Goal: Find specific page/section: Find specific page/section

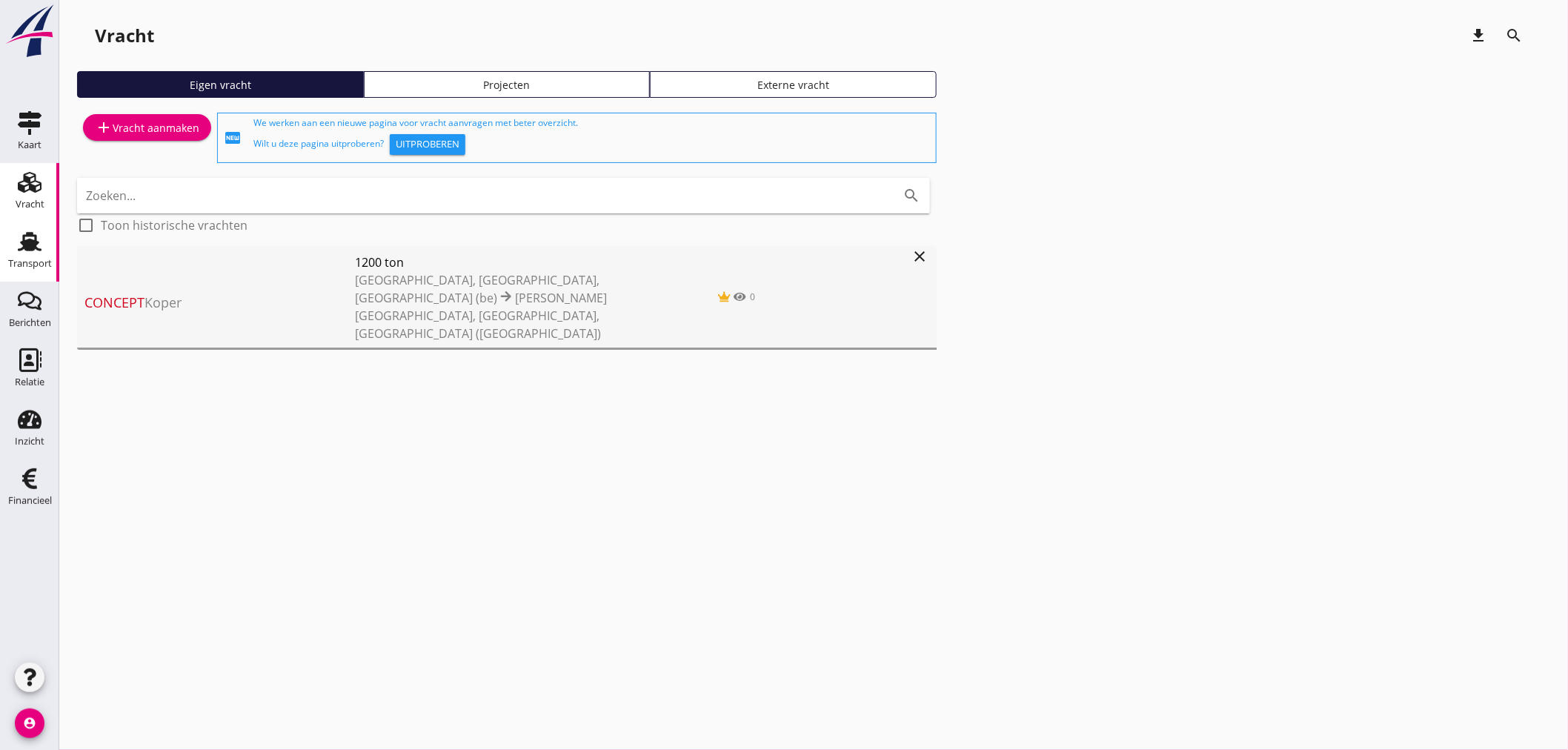
click at [35, 259] on div "Transport" at bounding box center [30, 264] width 44 height 9
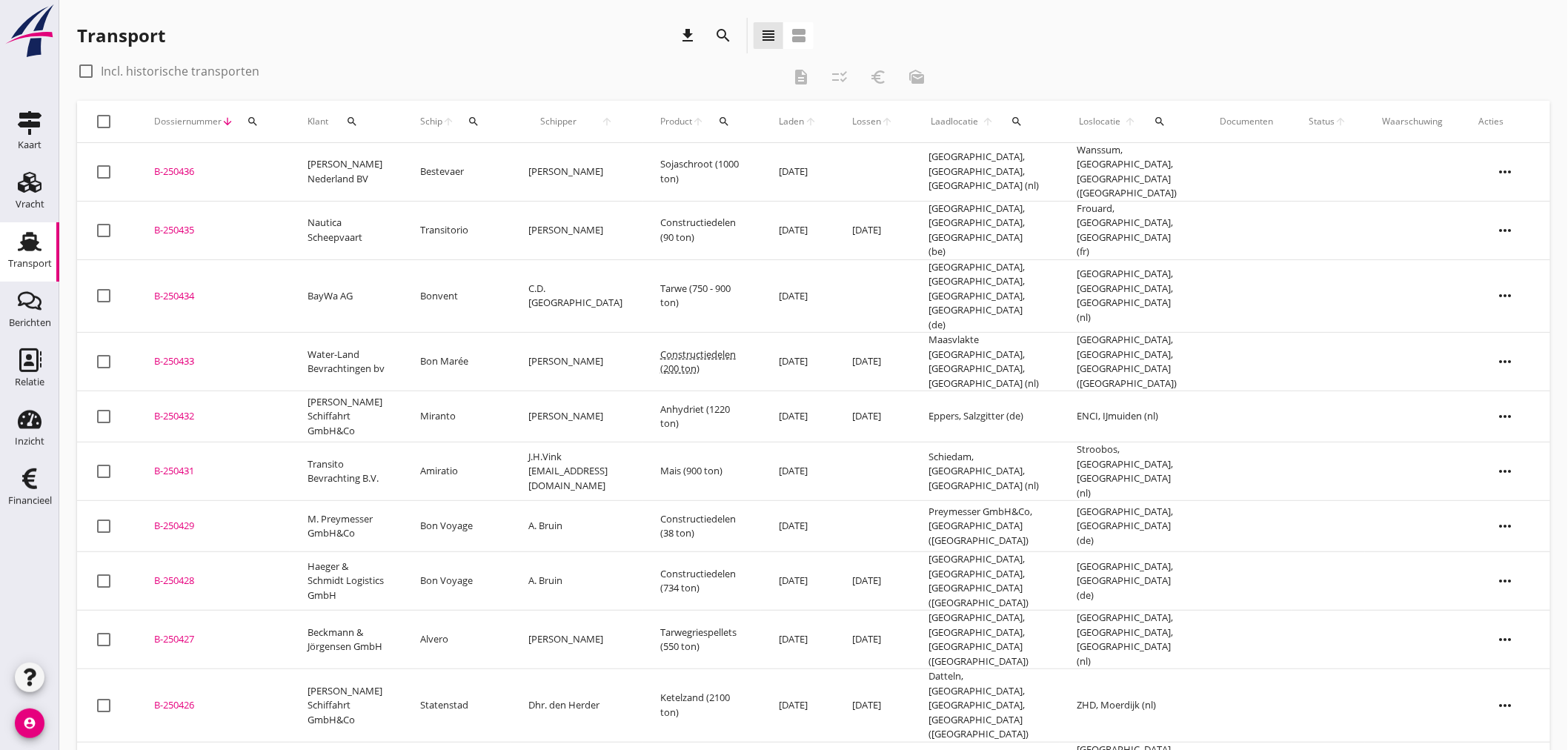
click at [273, 170] on td "B-250436 upload_file Drop hier uw bestand om het aan het dossier toe te voegen" at bounding box center [212, 172] width 154 height 59
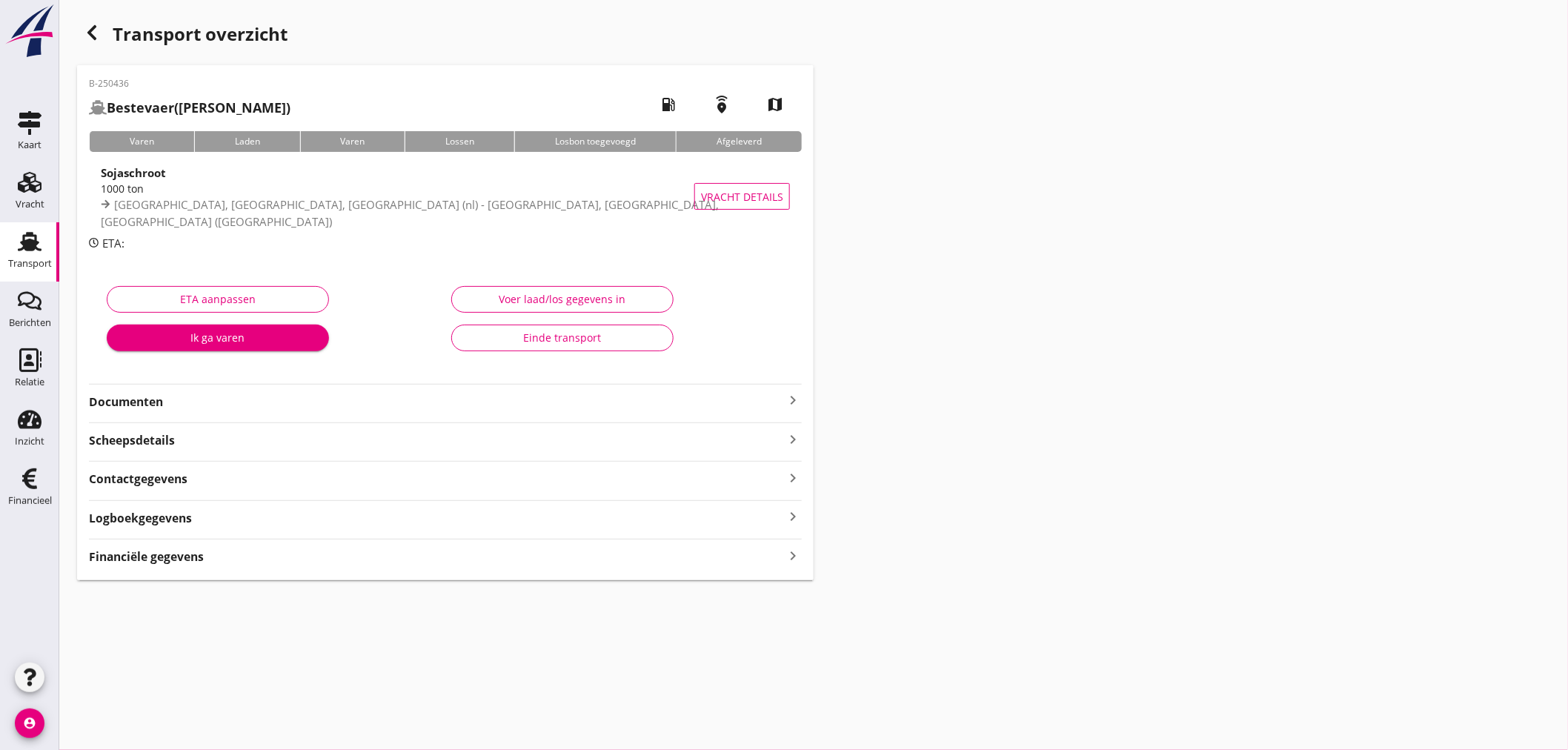
click at [289, 194] on div "1000 ton" at bounding box center [410, 188] width 619 height 16
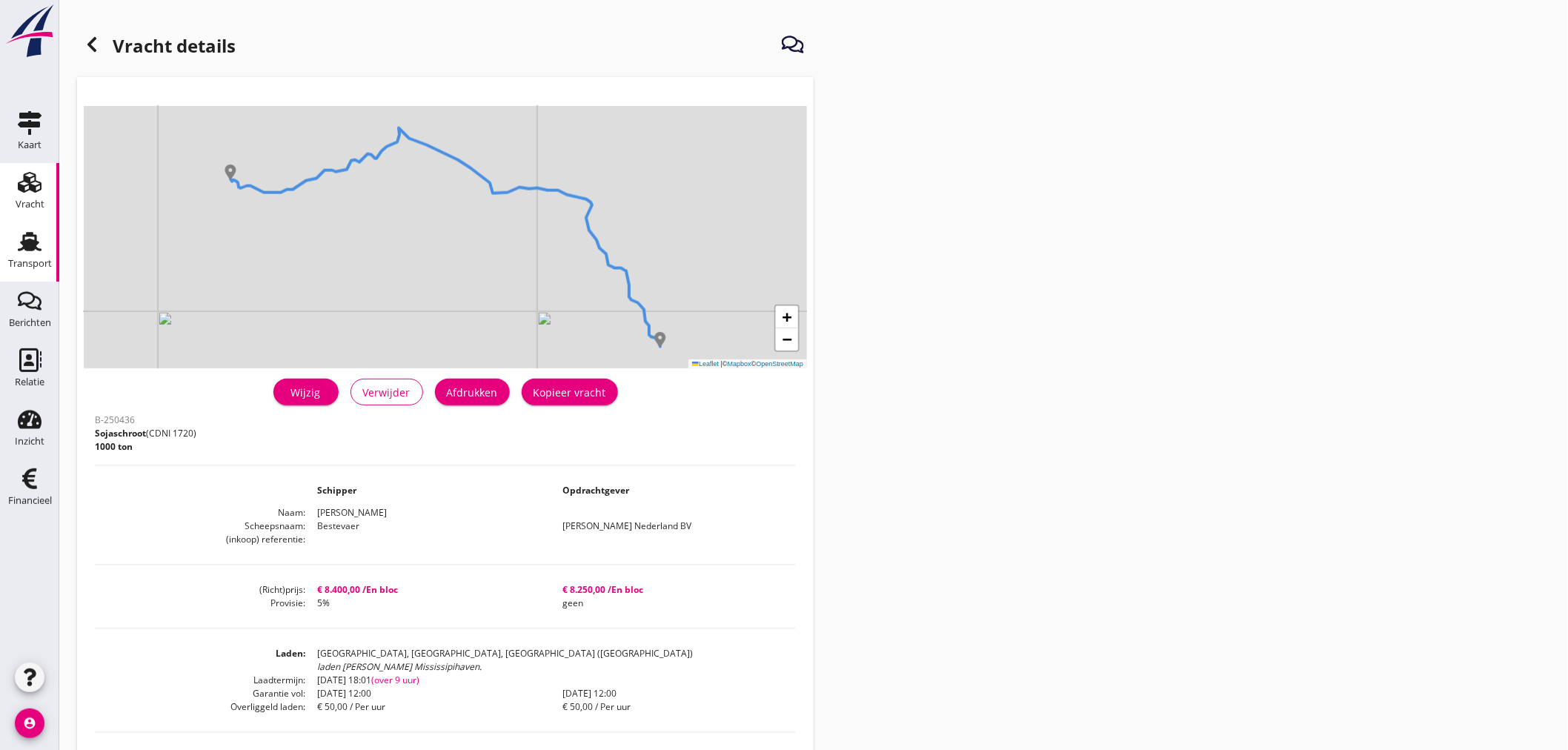
click at [34, 255] on div "Transport" at bounding box center [30, 264] width 44 height 20
